Goal: Contribute content: Add original content to the website for others to see

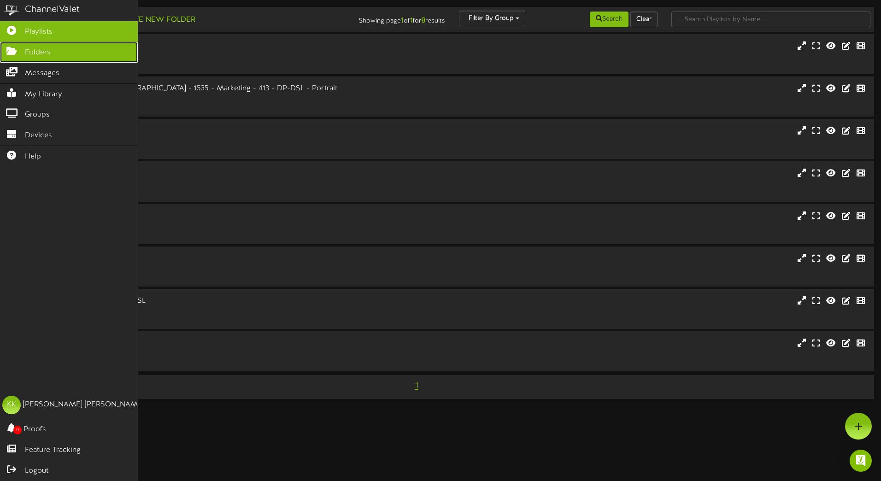
click at [11, 48] on icon at bounding box center [11, 50] width 23 height 7
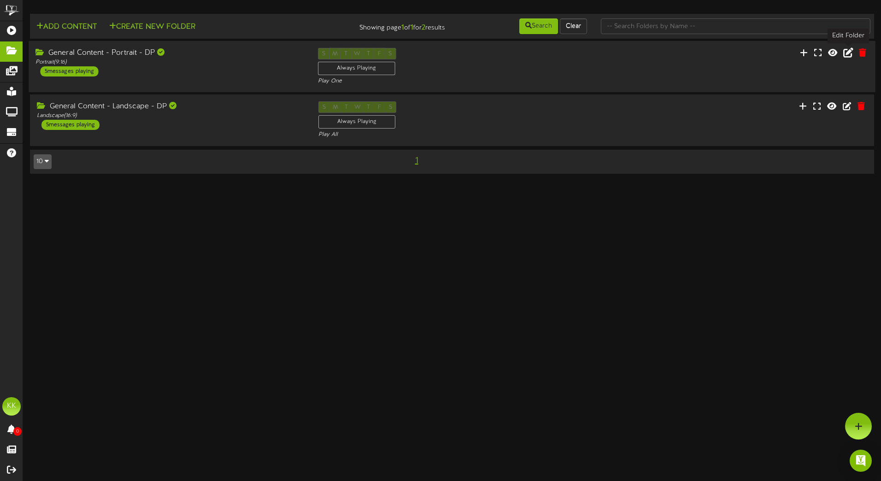
click at [851, 53] on icon at bounding box center [848, 52] width 10 height 10
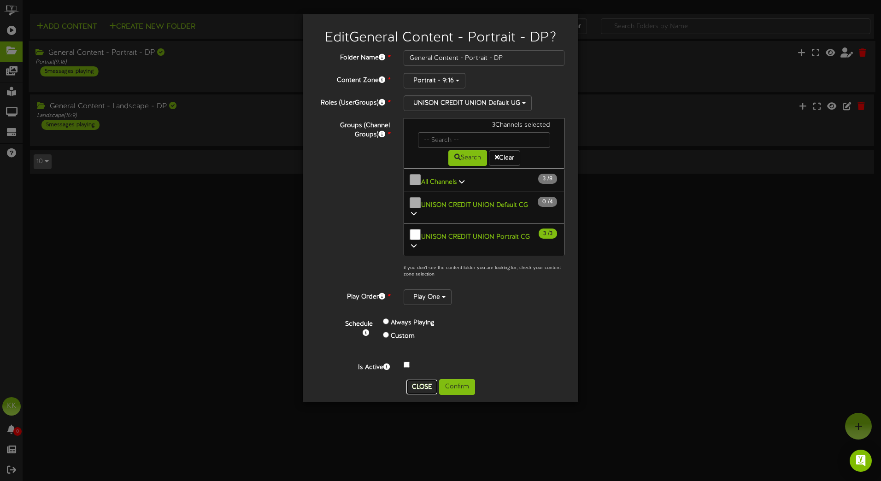
click at [419, 380] on button "Close" at bounding box center [421, 387] width 31 height 15
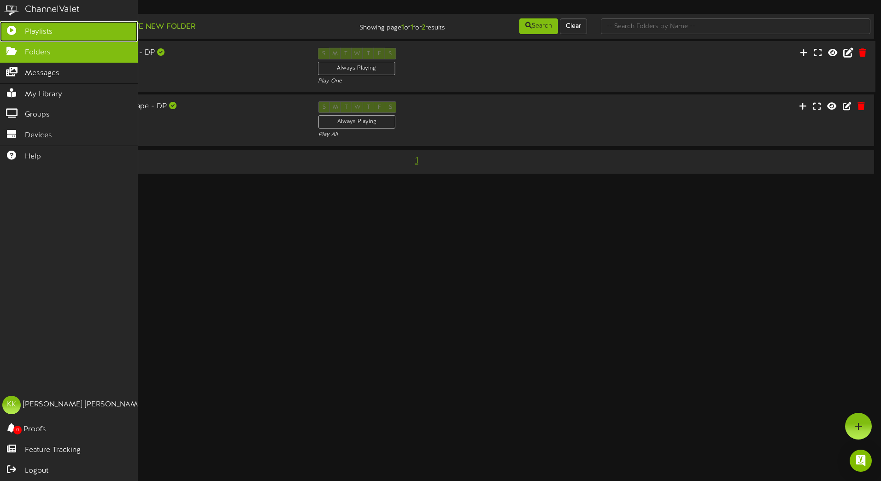
click at [6, 39] on link "Playlists" at bounding box center [69, 31] width 138 height 21
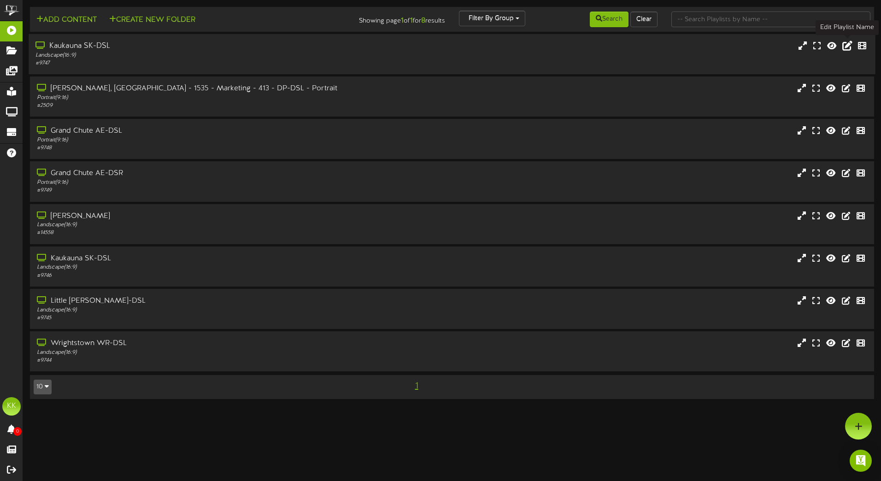
click at [846, 46] on icon at bounding box center [847, 46] width 10 height 10
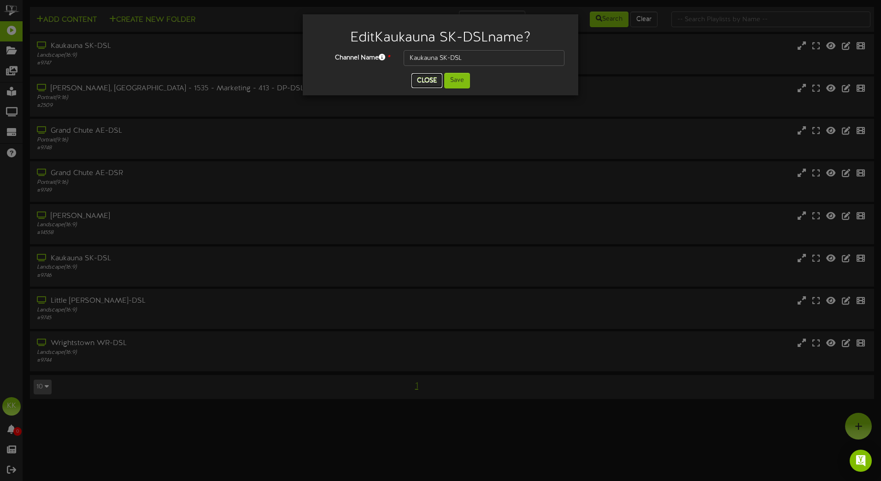
click at [428, 77] on button "Close" at bounding box center [426, 80] width 31 height 15
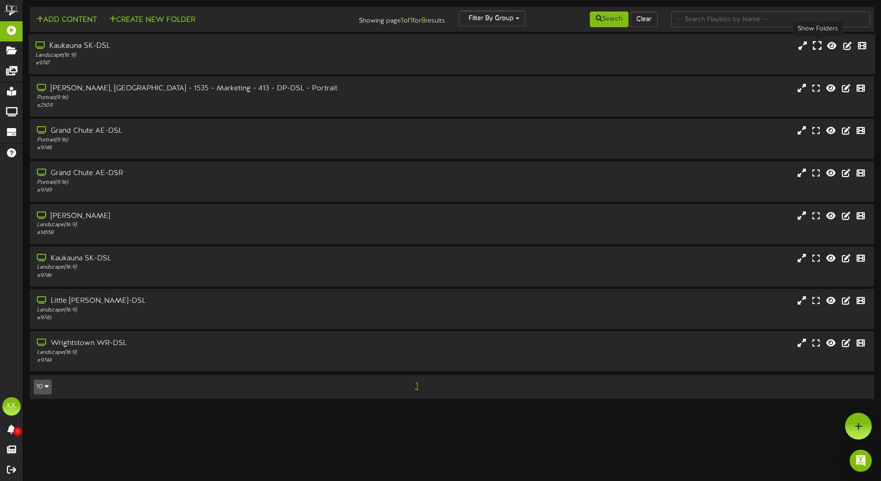
click at [812, 48] on button at bounding box center [817, 47] width 14 height 14
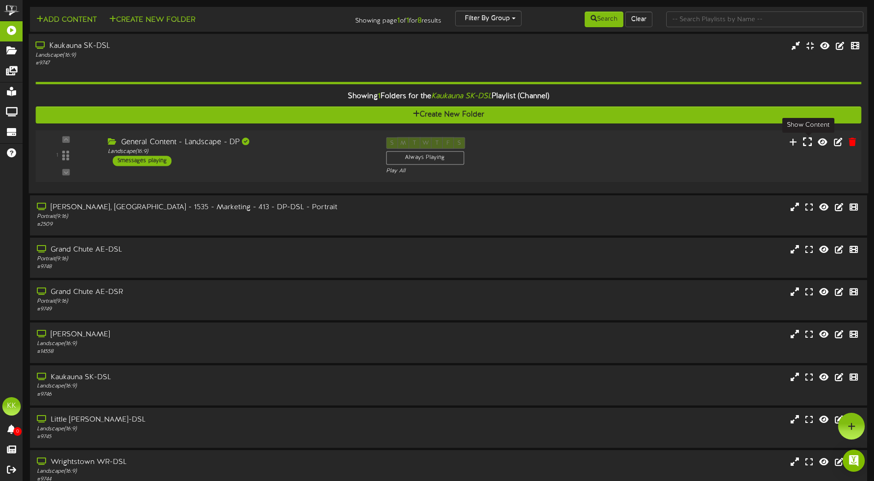
click at [809, 146] on icon at bounding box center [807, 141] width 9 height 10
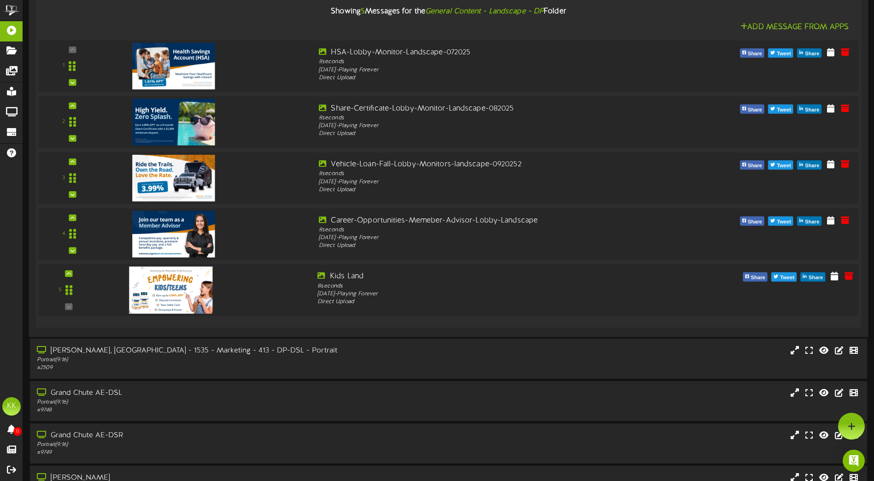
scroll to position [184, 0]
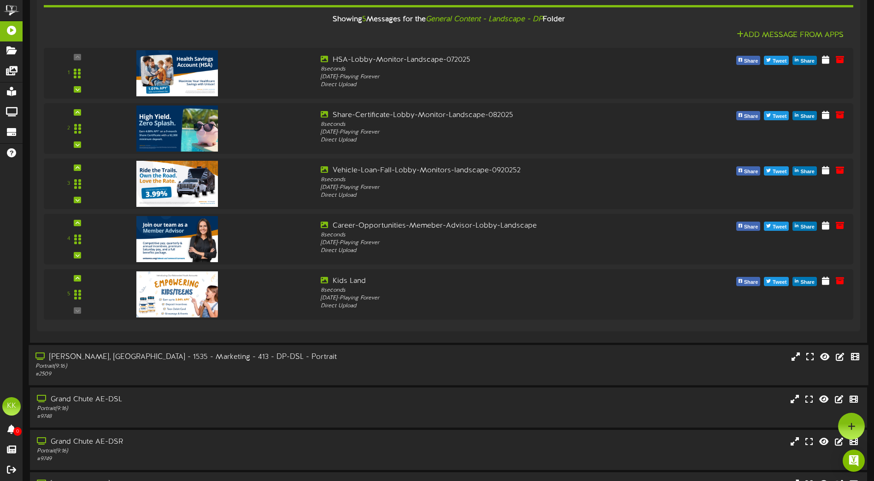
click at [528, 367] on div "[PERSON_NAME], [GEOGRAPHIC_DATA] - 1535 - Marketing - 413 - DP-DSL - Portrait P…" at bounding box center [448, 365] width 839 height 26
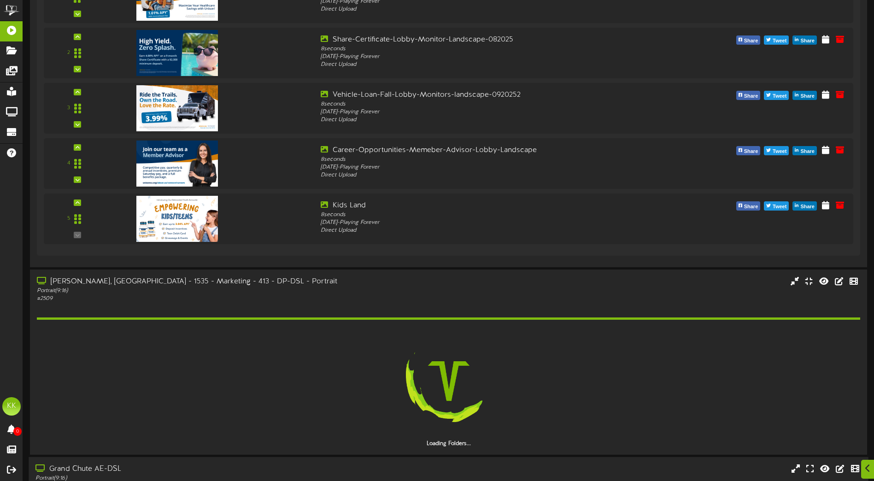
scroll to position [369, 0]
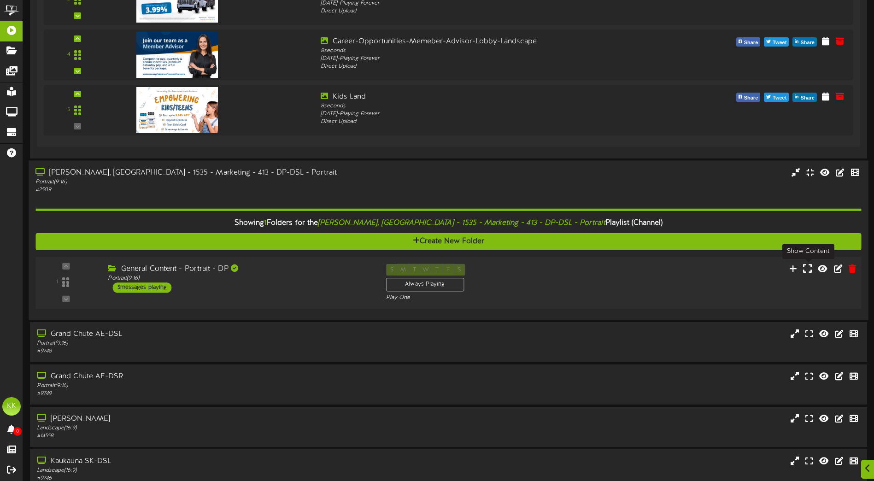
click at [805, 269] on icon at bounding box center [807, 268] width 9 height 10
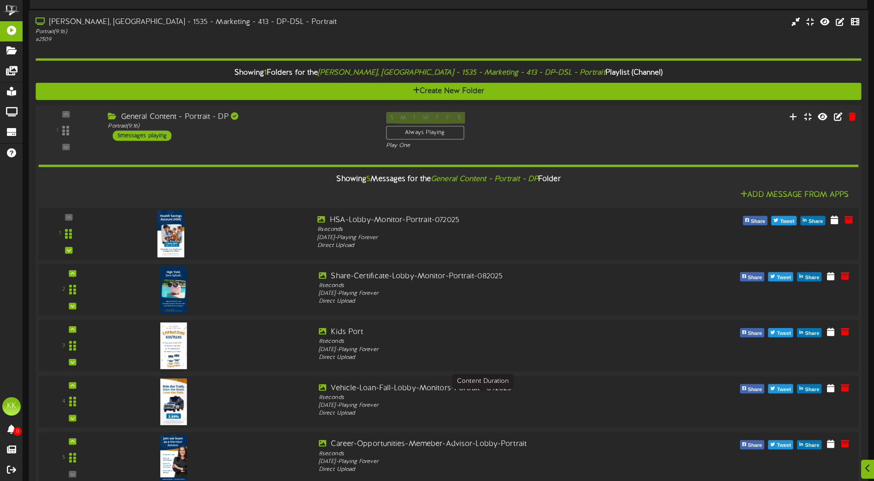
scroll to position [599, 0]
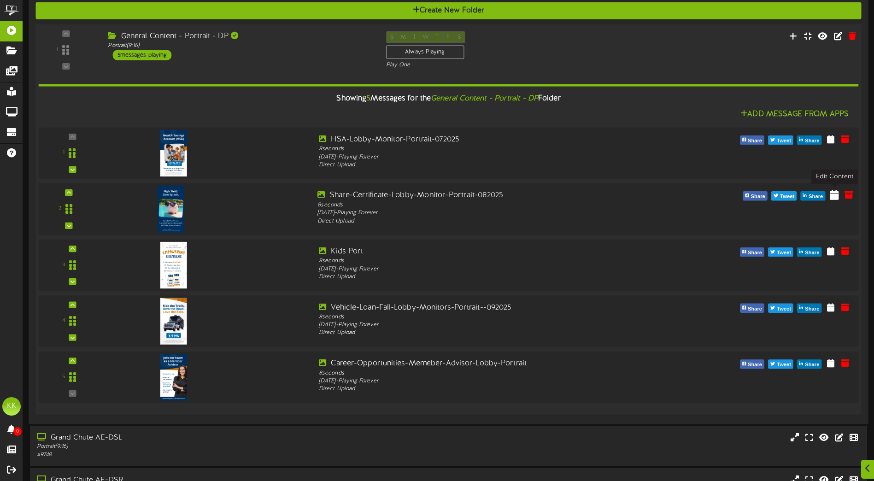
click at [836, 199] on icon at bounding box center [834, 194] width 9 height 10
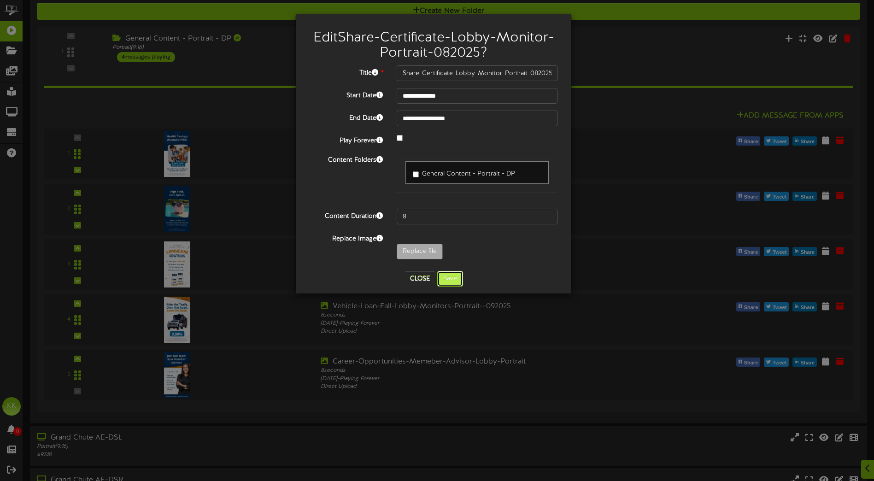
click at [451, 280] on button "Save" at bounding box center [450, 279] width 26 height 16
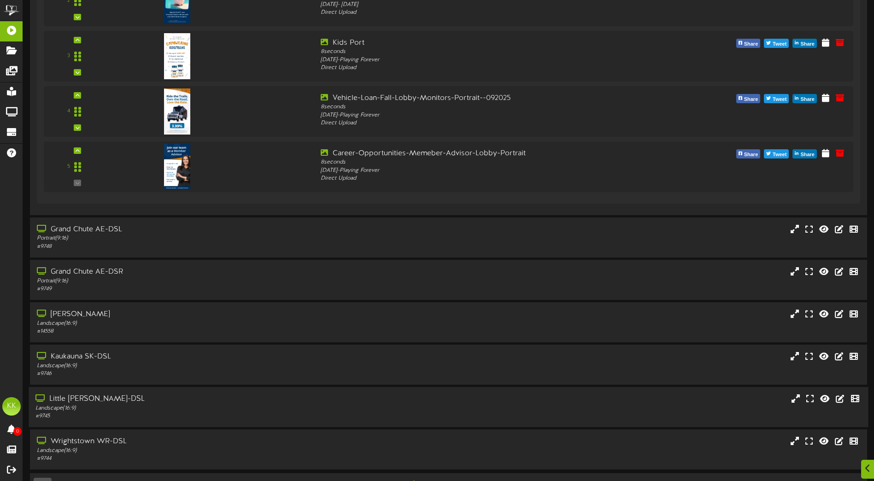
scroll to position [829, 0]
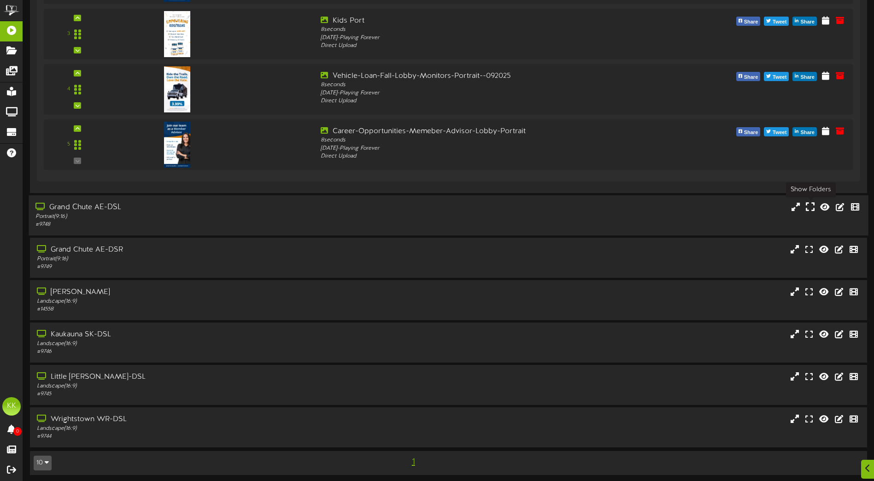
click at [813, 211] on icon at bounding box center [810, 206] width 9 height 10
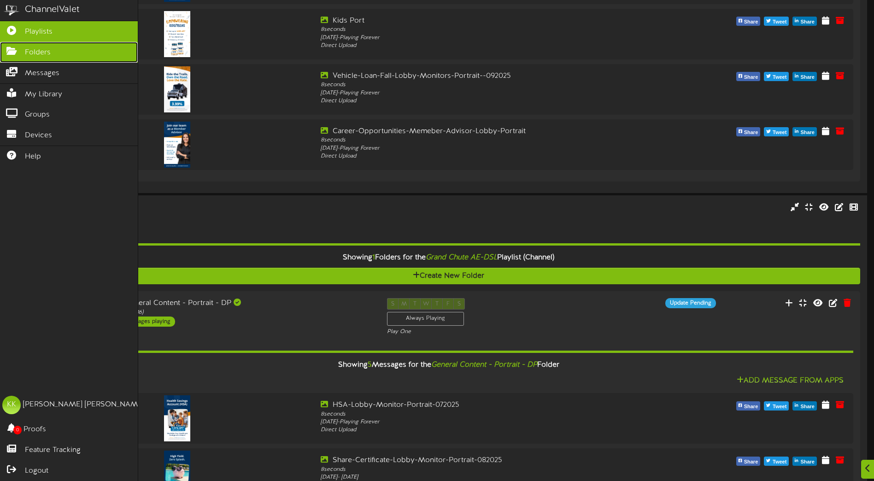
click at [28, 47] on span "Folders" at bounding box center [38, 52] width 26 height 11
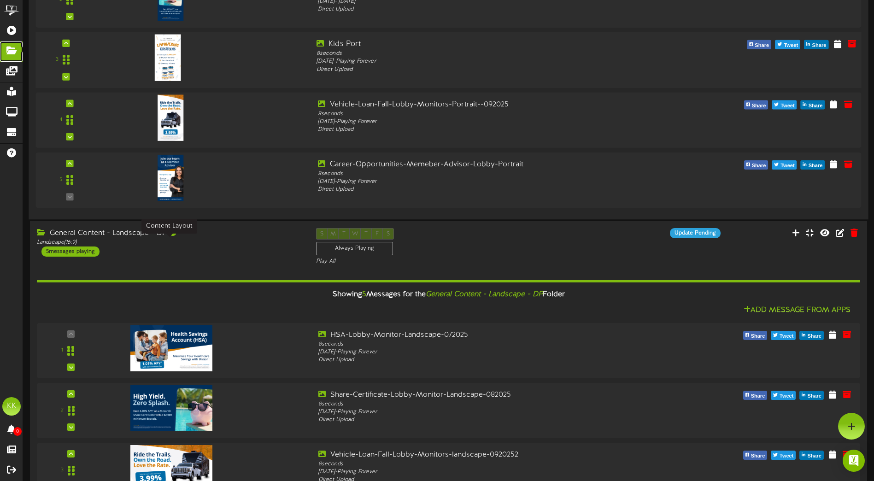
scroll to position [92, 0]
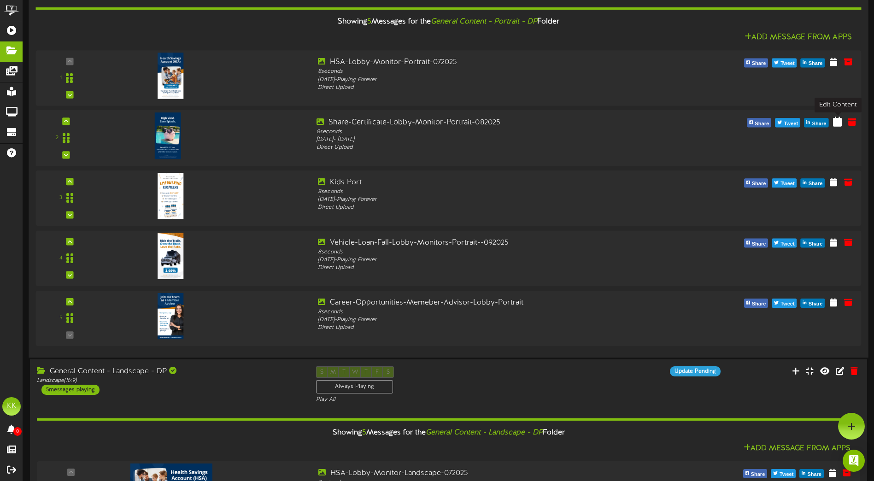
click at [837, 124] on icon at bounding box center [837, 122] width 9 height 10
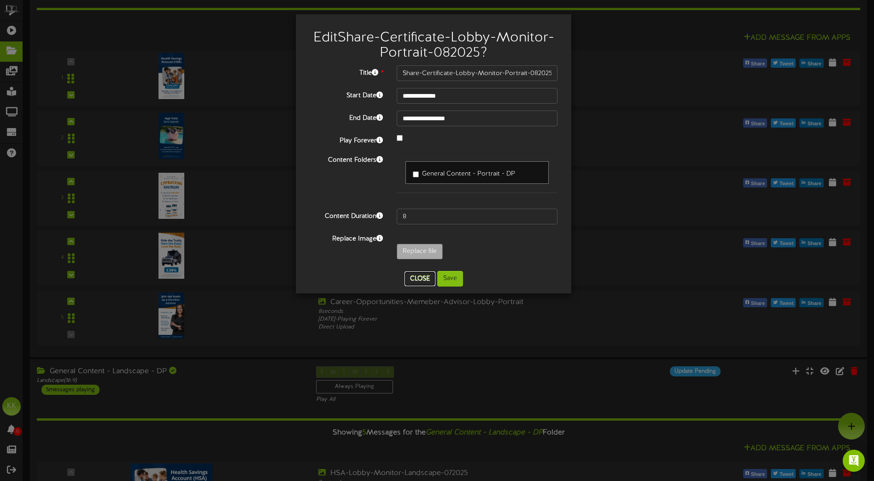
drag, startPoint x: 418, startPoint y: 278, endPoint x: 426, endPoint y: 278, distance: 8.3
click at [418, 278] on button "Close" at bounding box center [419, 278] width 31 height 15
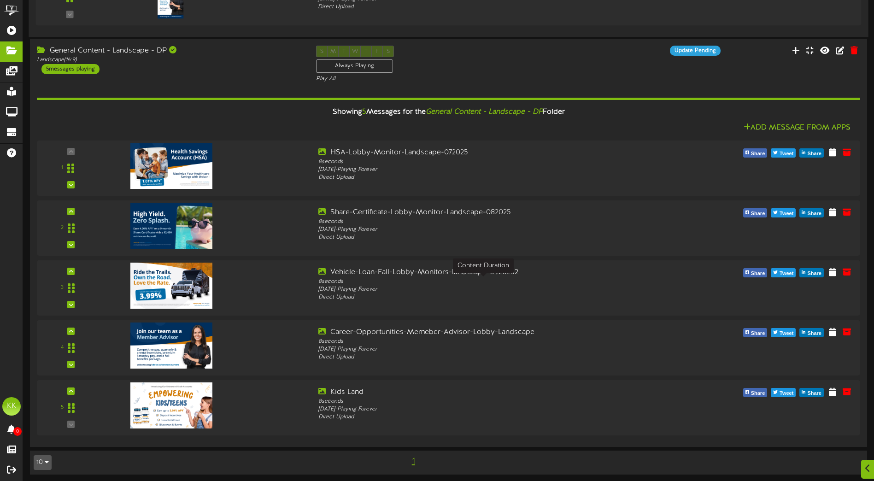
scroll to position [415, 0]
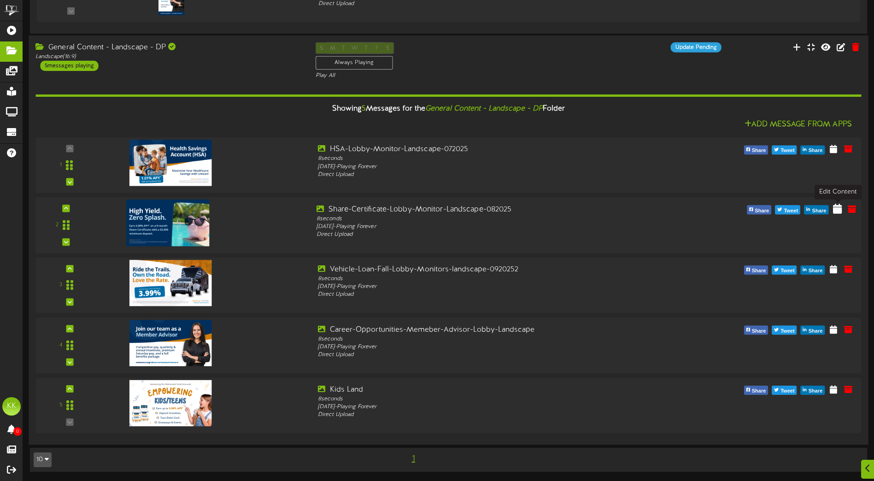
click at [839, 212] on icon at bounding box center [837, 209] width 9 height 10
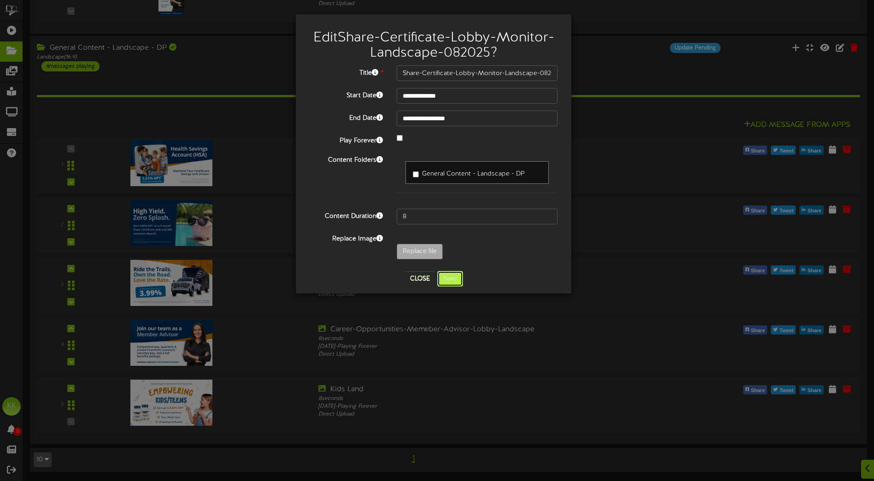
click at [448, 278] on button "Save" at bounding box center [450, 279] width 26 height 16
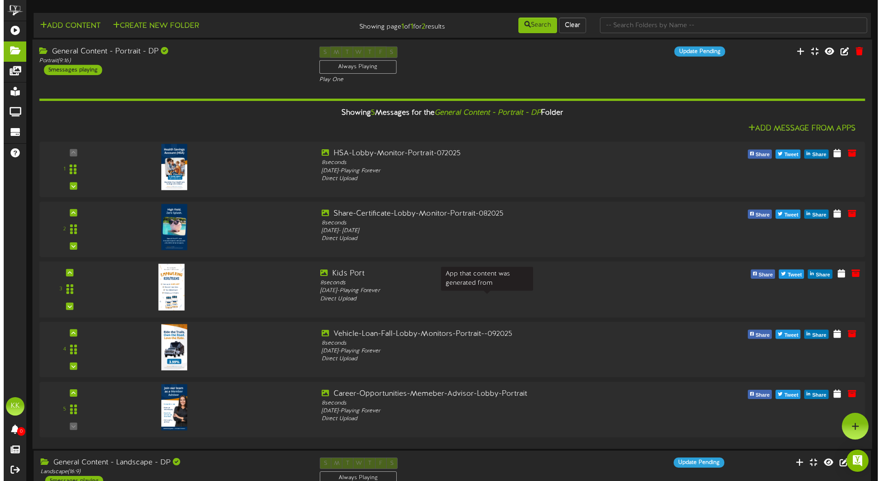
scroll to position [0, 0]
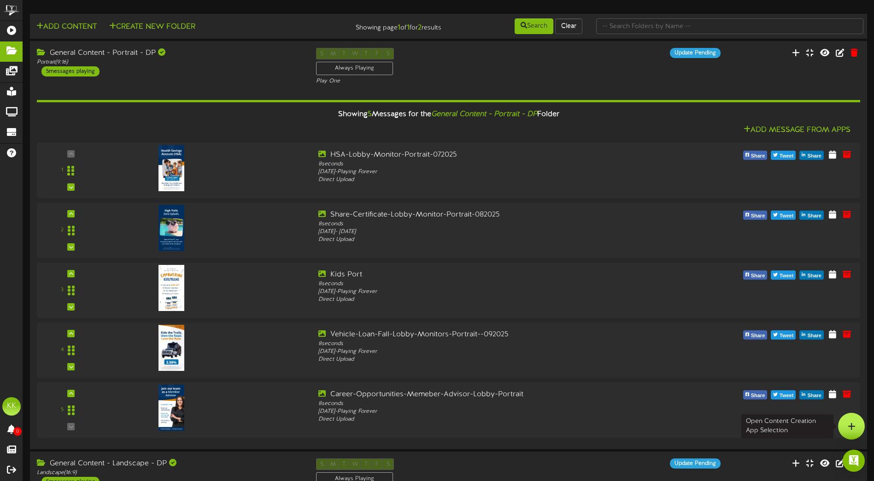
click at [843, 426] on div at bounding box center [851, 426] width 27 height 27
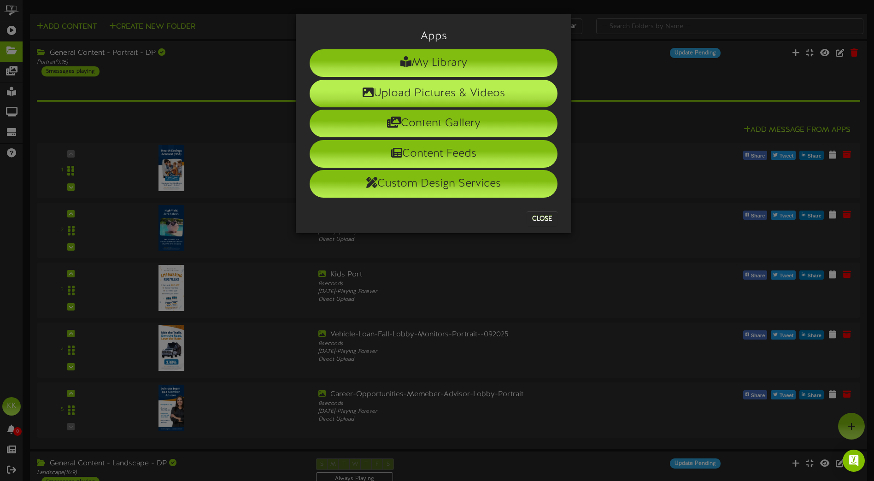
click at [383, 84] on li "Upload Pictures & Videos" at bounding box center [434, 94] width 248 height 28
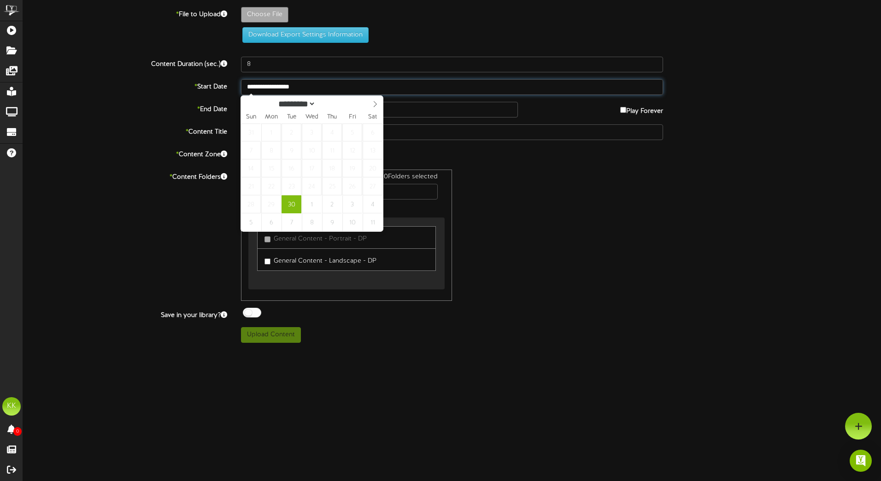
click at [361, 88] on input "**********" at bounding box center [452, 87] width 422 height 16
type input "**********"
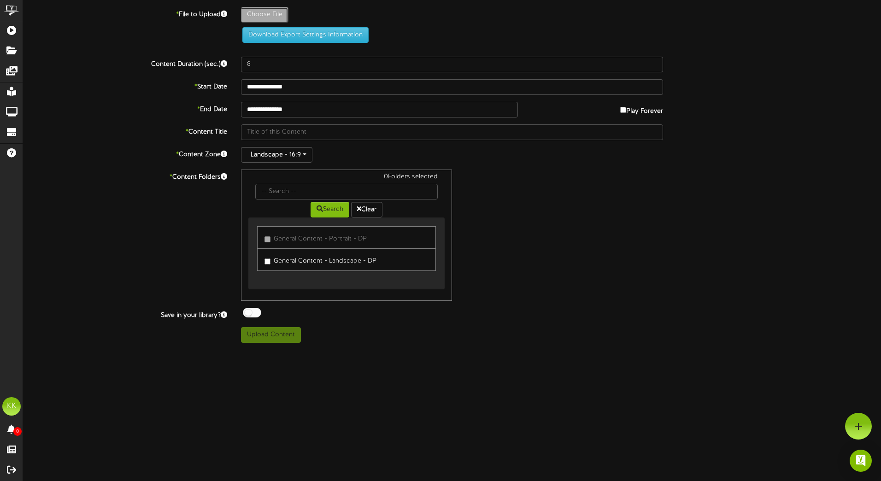
type input "**********"
type input "Share-Certificate-Lobby-Monitor-landscape-102025"
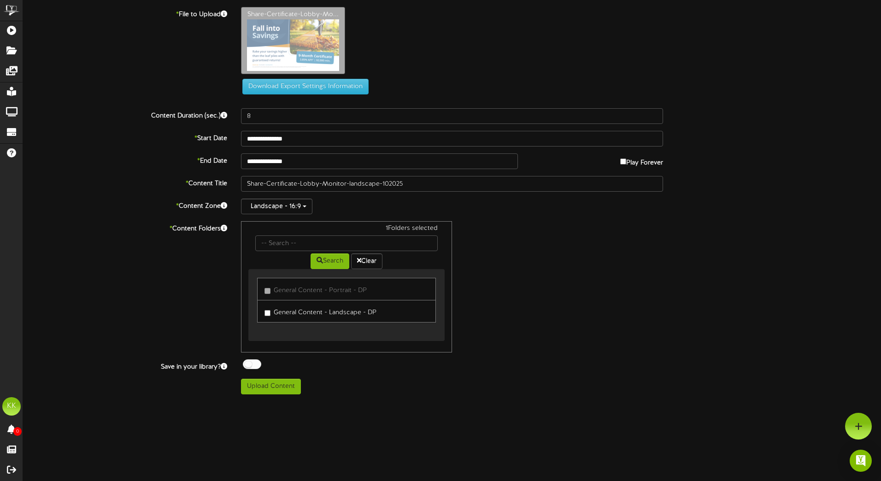
click at [641, 307] on div "1 Folders selected Search Clear General Content - Portrait - DP" at bounding box center [452, 286] width 436 height 131
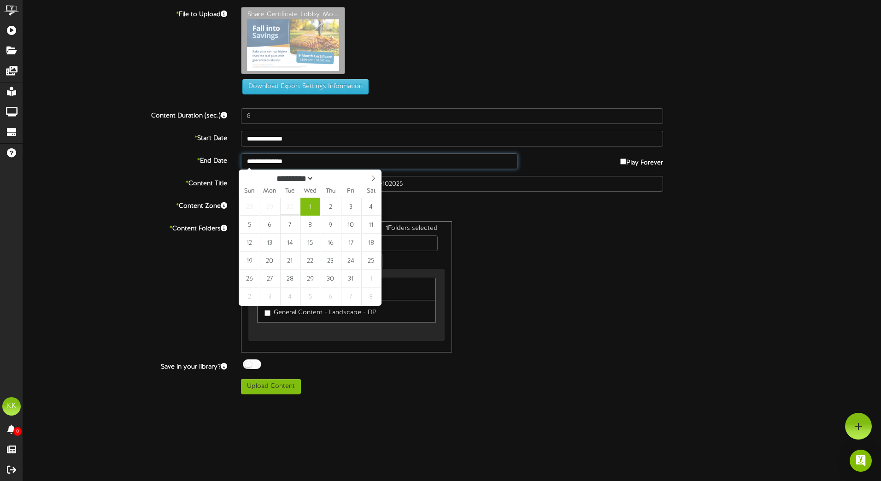
click at [388, 162] on input "**********" at bounding box center [379, 161] width 277 height 16
select select "*"
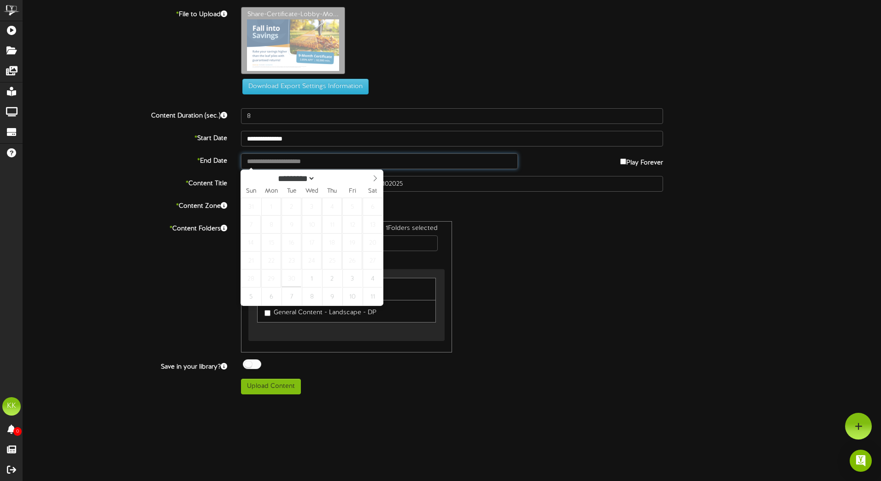
click at [388, 162] on input "text" at bounding box center [379, 161] width 277 height 16
click at [669, 322] on div "1 Folders selected Search Clear General Content - Portrait - DP" at bounding box center [452, 286] width 436 height 131
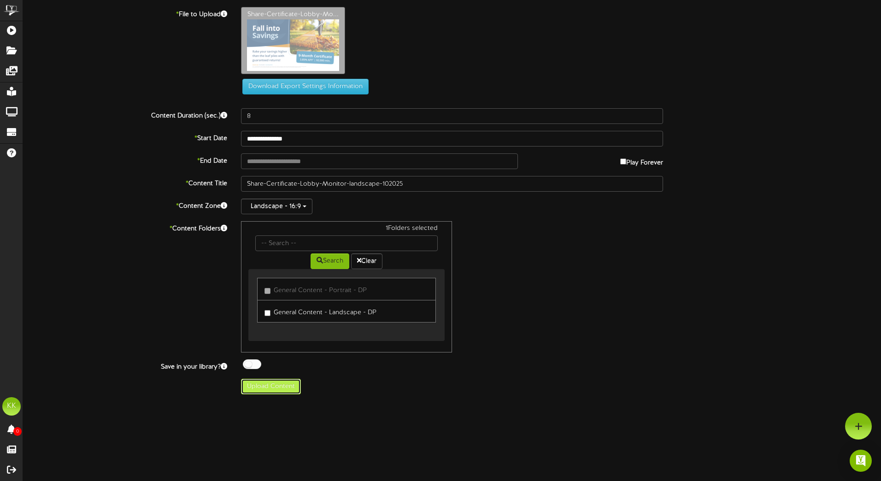
click at [285, 390] on button "Upload Content" at bounding box center [271, 387] width 60 height 16
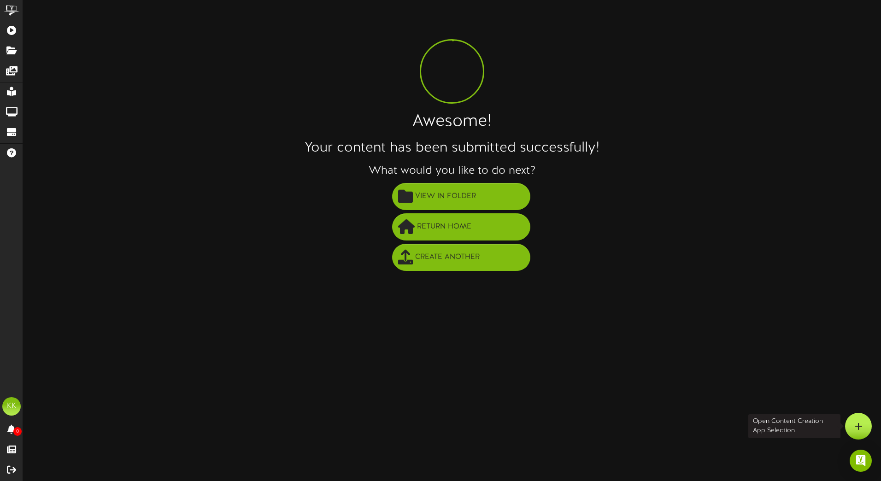
click at [860, 422] on icon at bounding box center [858, 426] width 8 height 8
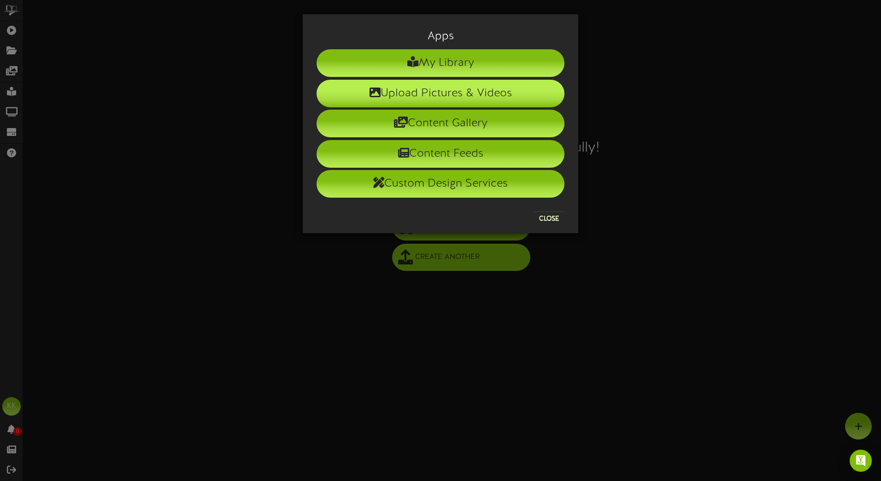
click at [476, 94] on li "Upload Pictures & Videos" at bounding box center [440, 94] width 248 height 28
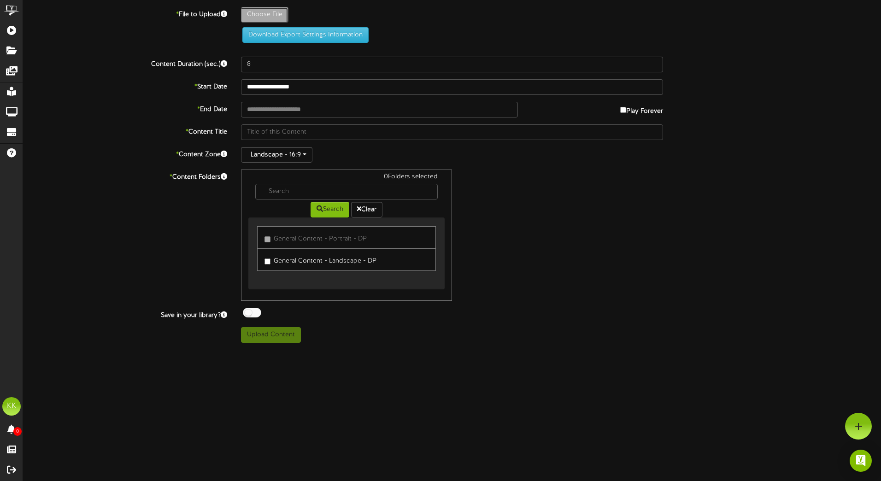
type input "**********"
type input "Share-Certificate-Lobby-Monitor-portrait-102025"
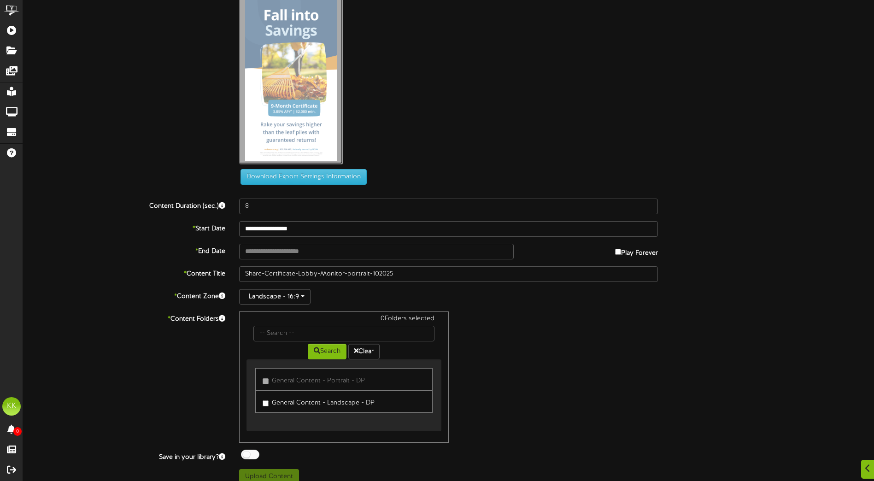
scroll to position [33, 0]
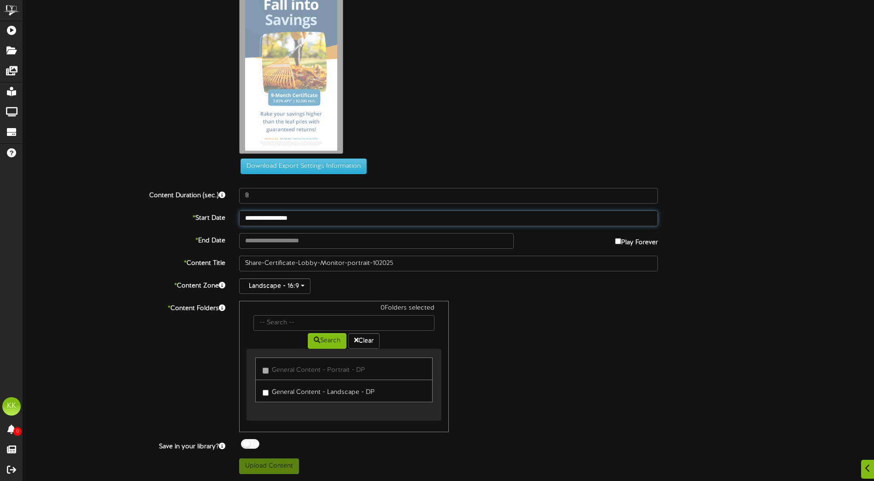
click at [338, 215] on input "**********" at bounding box center [448, 219] width 419 height 16
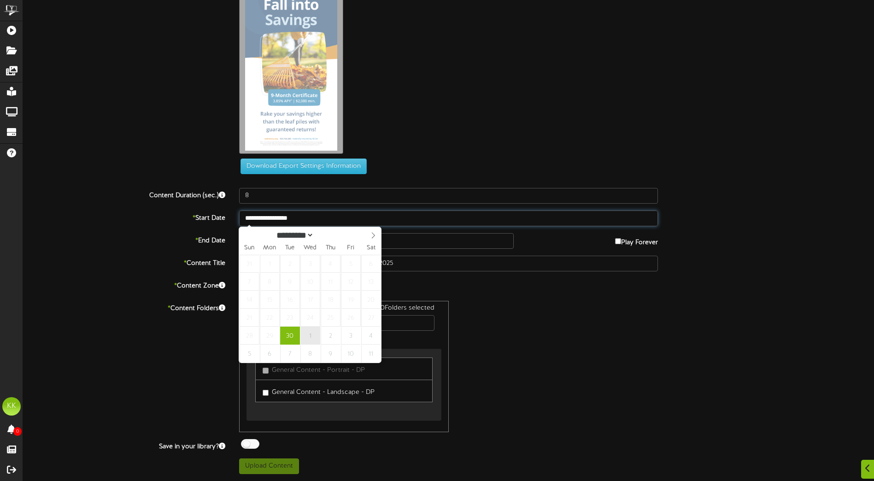
type input "**********"
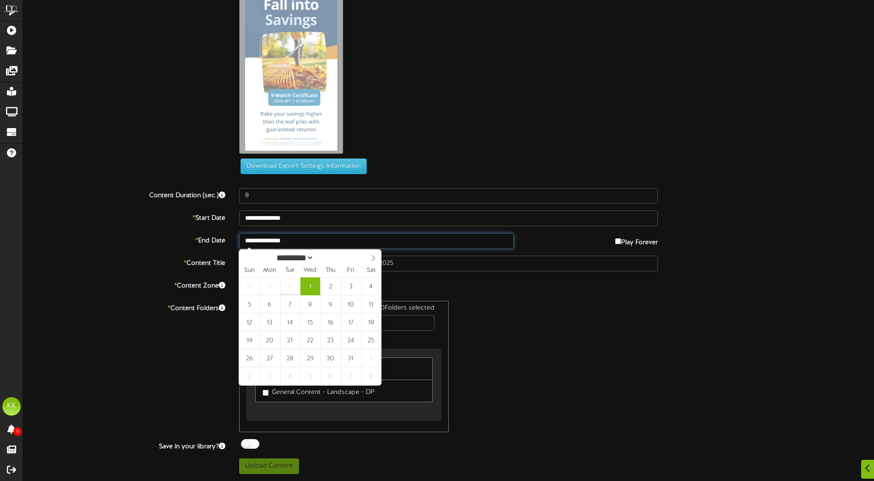
click at [383, 244] on input "**********" at bounding box center [376, 241] width 275 height 16
select select "*"
click at [550, 330] on div "0 Folders selected Search Clear General Content - Portrait - DP" at bounding box center [448, 366] width 433 height 131
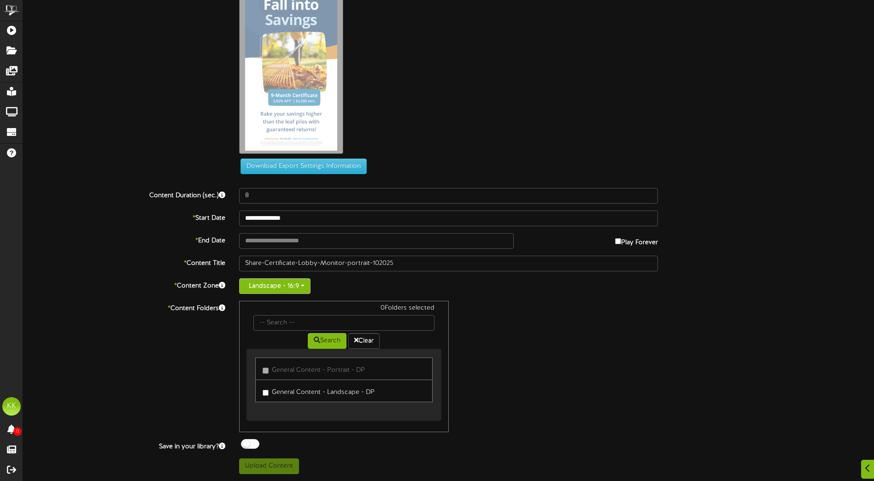
click at [280, 287] on button "Landscape - 16:9" at bounding box center [274, 286] width 71 height 16
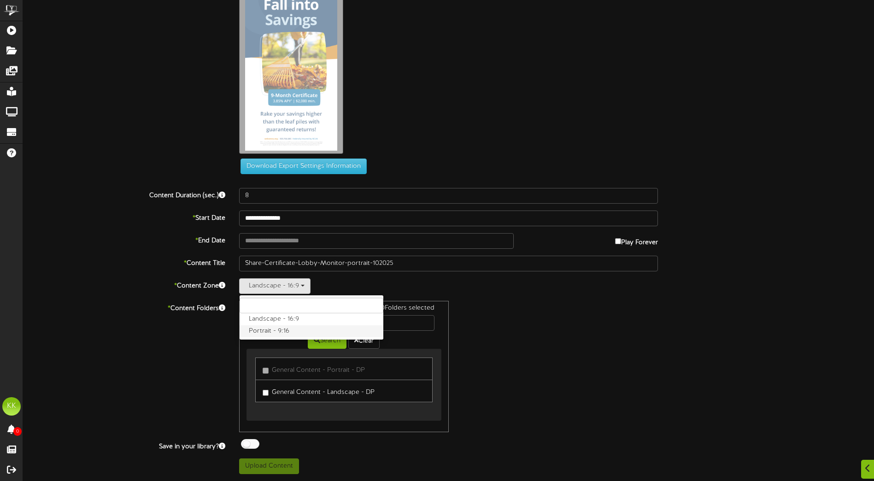
click at [273, 329] on label "Portrait - 9:16" at bounding box center [312, 331] width 144 height 12
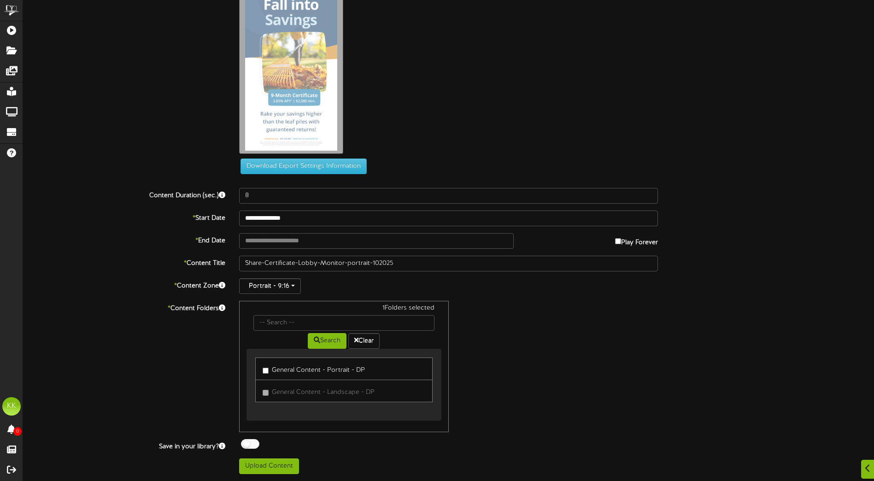
click at [272, 454] on div "**********" at bounding box center [448, 224] width 851 height 500
click at [275, 460] on button "Upload Content" at bounding box center [269, 466] width 60 height 16
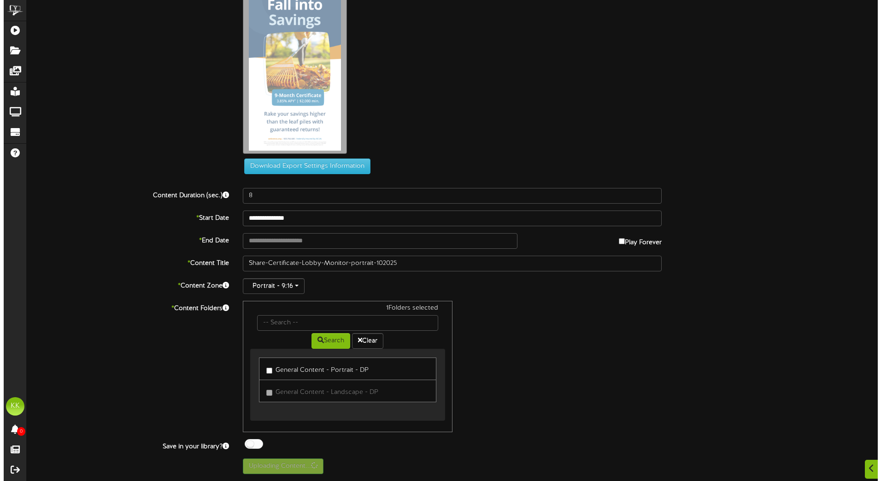
scroll to position [0, 0]
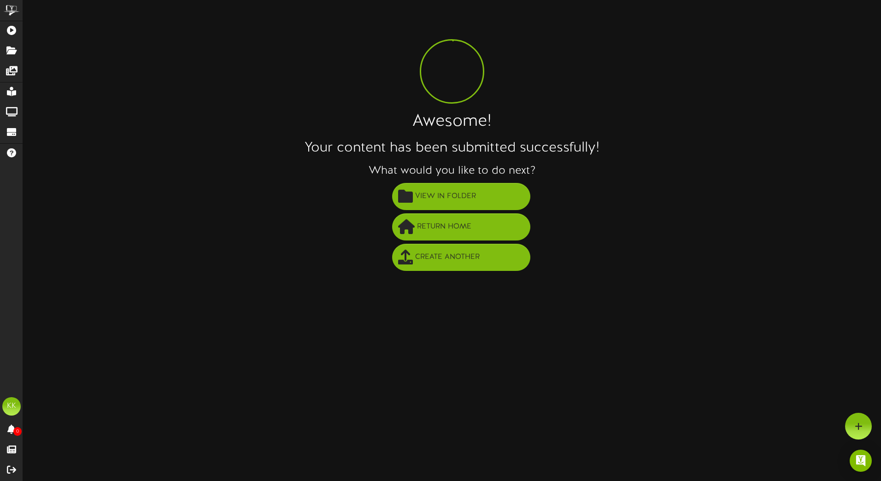
click at [620, 248] on li "Create Another" at bounding box center [460, 257] width 839 height 30
